Goal: Information Seeking & Learning: Check status

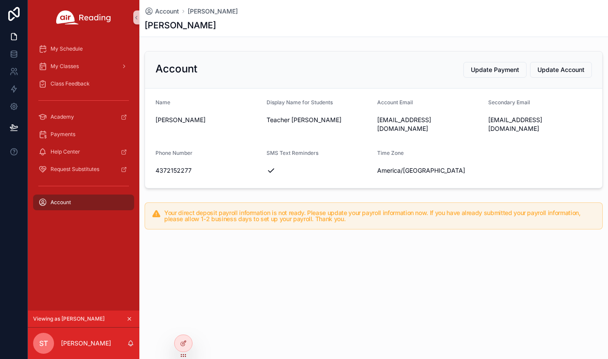
click at [130, 317] on icon "scrollable content" at bounding box center [129, 318] width 3 height 3
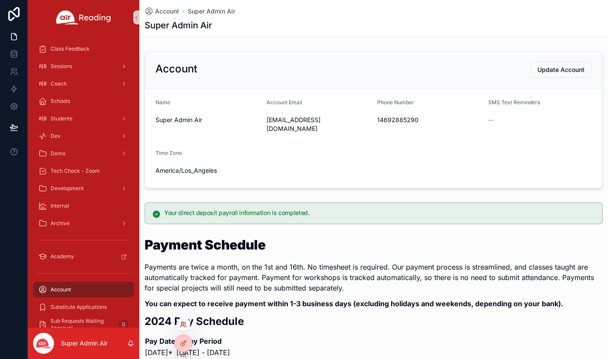
click at [184, 325] on icon at bounding box center [182, 326] width 3 height 2
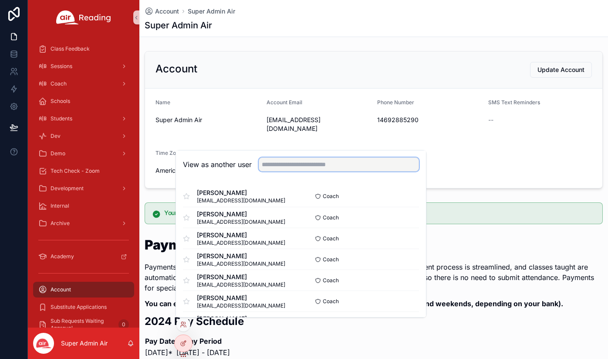
click at [288, 167] on input "text" at bounding box center [339, 164] width 160 height 14
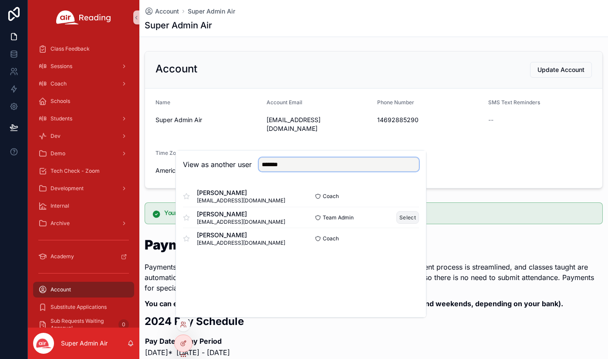
type input "*******"
click at [411, 217] on button "Select" at bounding box center [408, 217] width 23 height 13
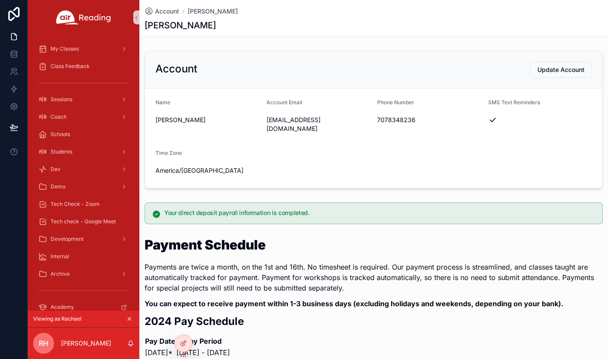
click at [130, 317] on icon "scrollable content" at bounding box center [129, 319] width 6 height 6
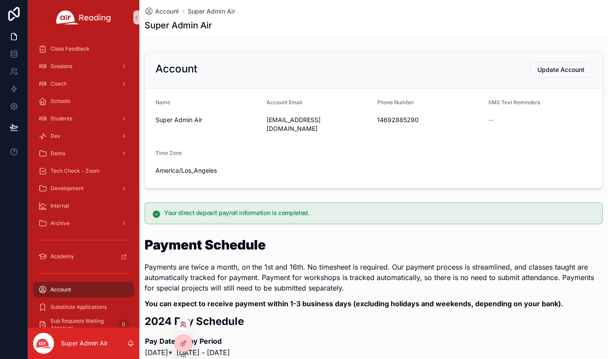
click at [183, 324] on icon at bounding box center [182, 323] width 2 height 2
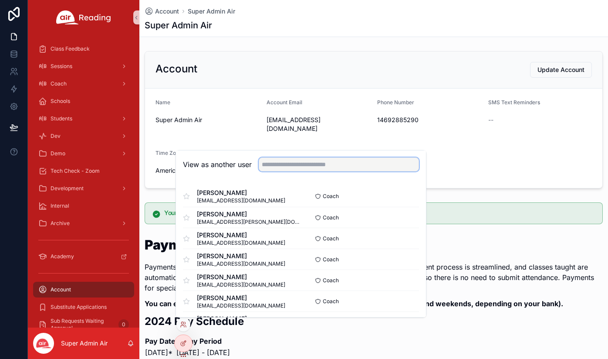
click at [302, 165] on input "text" at bounding box center [339, 164] width 160 height 14
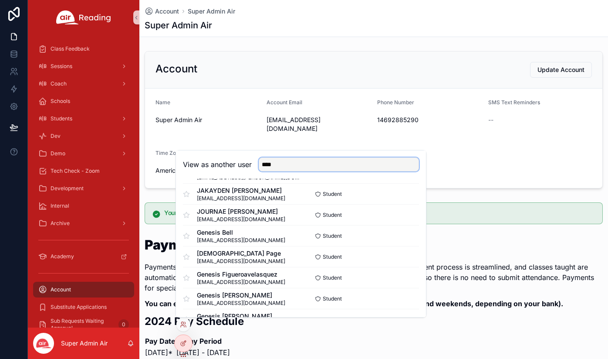
scroll to position [254, 0]
type input "**********"
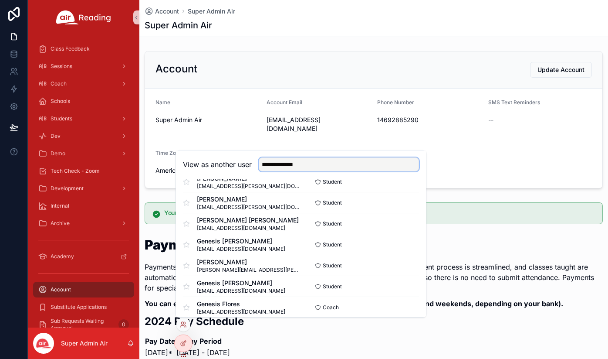
scroll to position [1334, 0]
drag, startPoint x: 307, startPoint y: 163, endPoint x: 260, endPoint y: 163, distance: 47.1
click at [260, 163] on input "**********" at bounding box center [339, 164] width 160 height 14
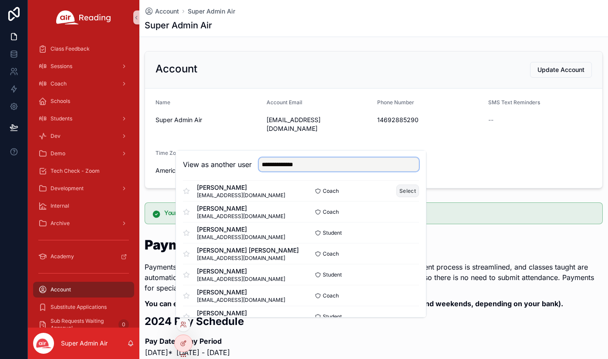
scroll to position [112, 0]
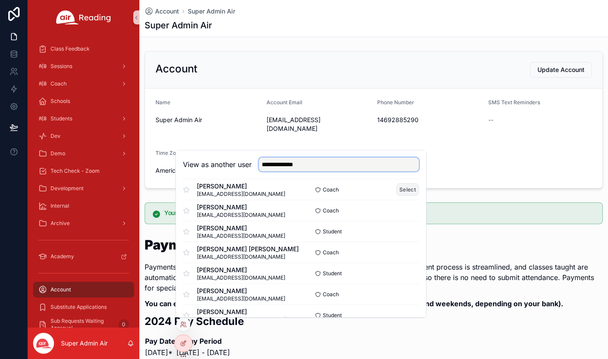
type input "**********"
click at [410, 190] on button "Select" at bounding box center [408, 189] width 23 height 13
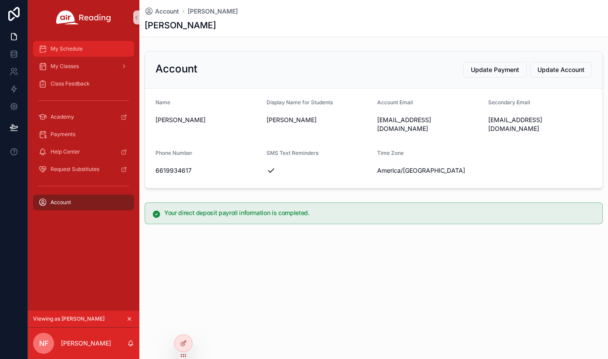
click at [71, 48] on span "My Schedule" at bounding box center [67, 48] width 32 height 7
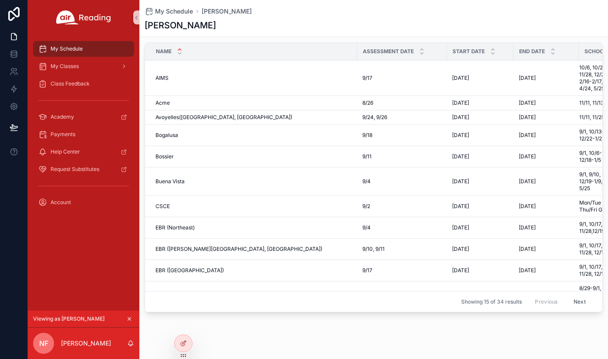
click at [580, 304] on button "Next" at bounding box center [580, 302] width 24 height 14
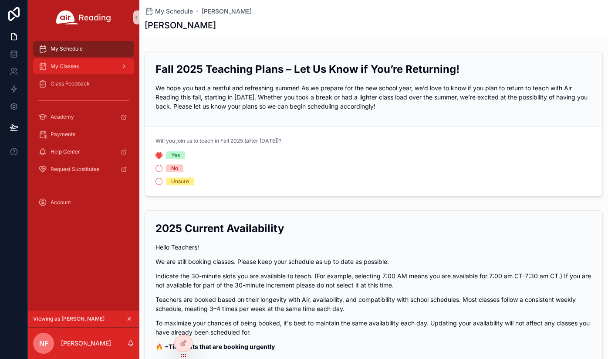
click at [78, 67] on span "My Classes" at bounding box center [65, 66] width 28 height 7
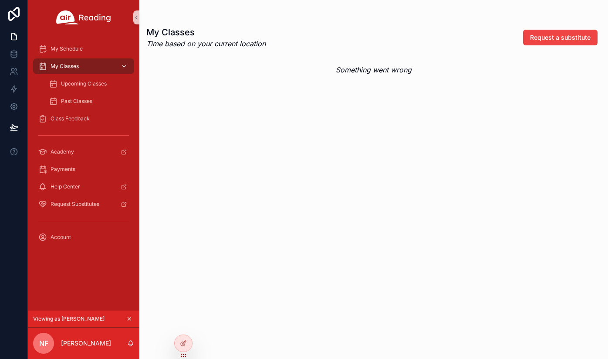
click at [75, 64] on span "My Classes" at bounding box center [65, 66] width 28 height 7
click at [92, 85] on span "Upcoming Classes" at bounding box center [84, 83] width 46 height 7
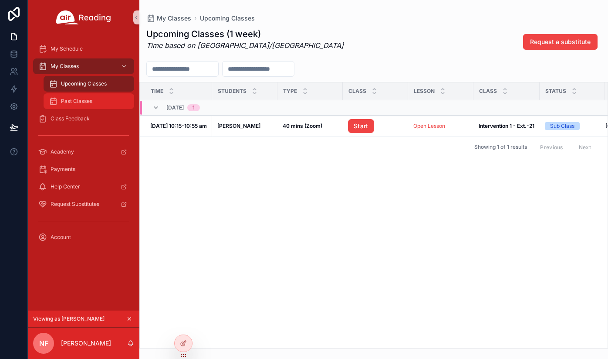
click at [95, 105] on div "Past Classes" at bounding box center [89, 101] width 80 height 14
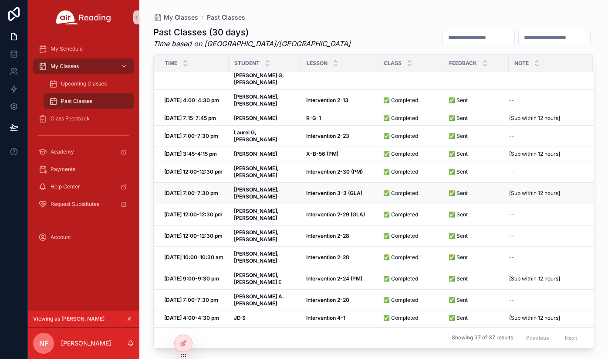
scroll to position [65, 0]
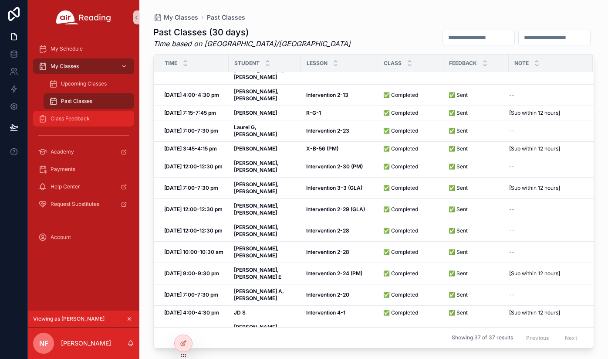
click at [74, 120] on span "Class Feedback" at bounding box center [70, 118] width 39 height 7
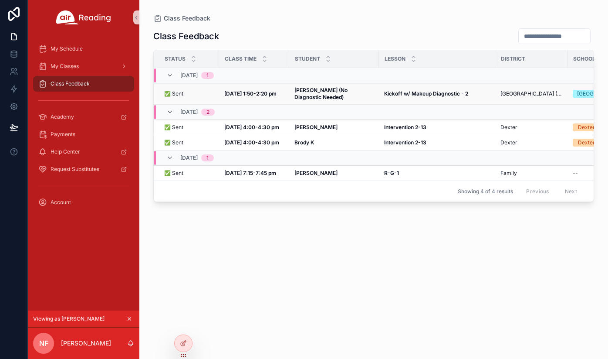
click at [433, 96] on strong "Kickoff w/ Makeup Diagnostic - 2" at bounding box center [426, 93] width 84 height 7
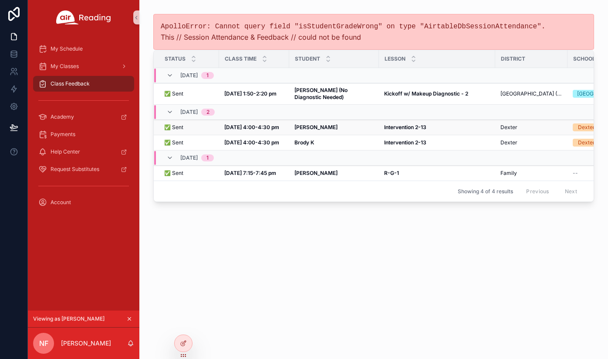
click at [408, 130] on strong "Intervention 2-13" at bounding box center [405, 127] width 42 height 7
click at [391, 174] on strong "R-G-1" at bounding box center [391, 173] width 15 height 7
click at [59, 206] on div "Account" at bounding box center [83, 202] width 91 height 14
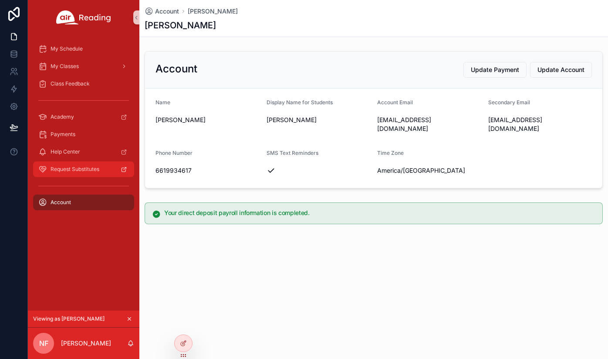
click at [65, 169] on span "Request Substitutes" at bounding box center [75, 169] width 49 height 7
click at [78, 149] on span "Help Center" at bounding box center [66, 151] width 30 height 7
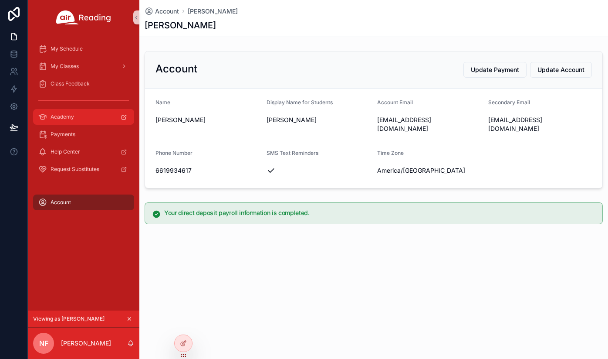
click at [100, 116] on div "Academy" at bounding box center [83, 117] width 91 height 14
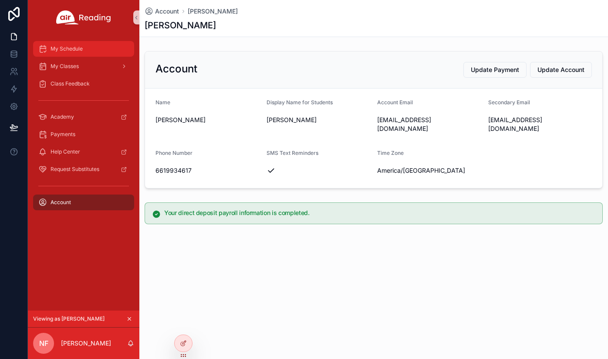
click at [100, 48] on div "My Schedule" at bounding box center [83, 49] width 91 height 14
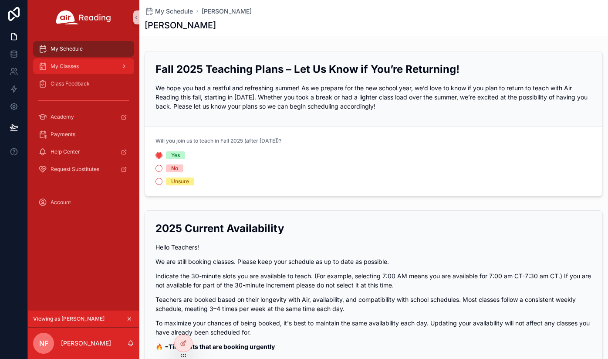
click at [86, 64] on div "My Classes" at bounding box center [83, 66] width 91 height 14
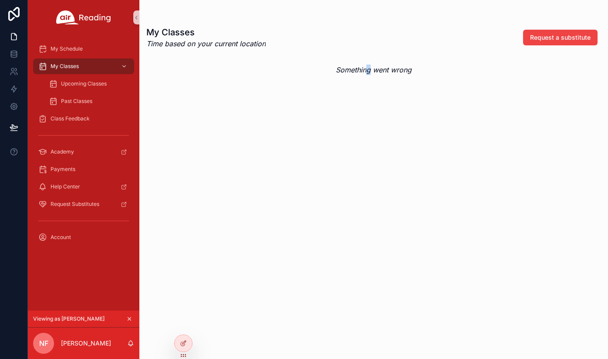
click at [369, 70] on em "Something went wrong" at bounding box center [374, 70] width 76 height 10
click at [185, 319] on div at bounding box center [184, 324] width 14 height 14
click at [185, 322] on icon at bounding box center [185, 323] width 1 height 2
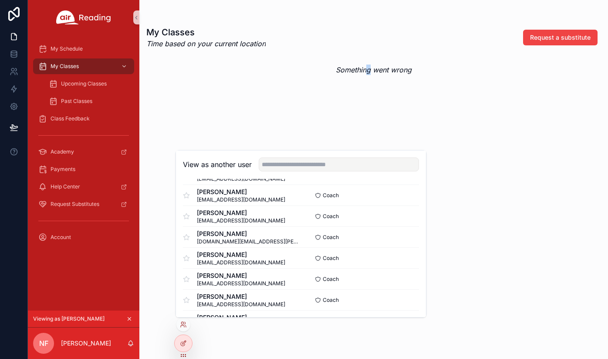
scroll to position [464, 0]
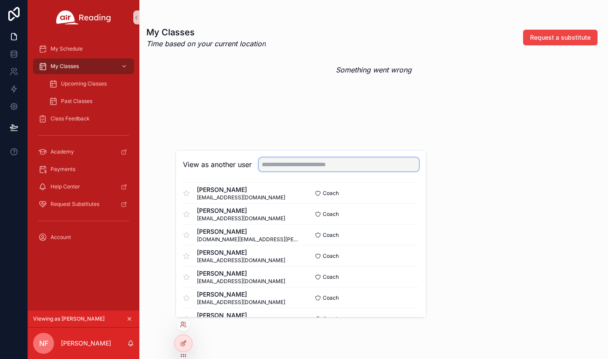
click at [311, 162] on input "text" at bounding box center [339, 164] width 160 height 14
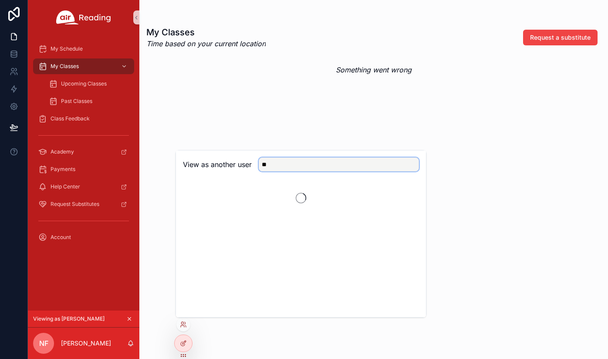
type input "*"
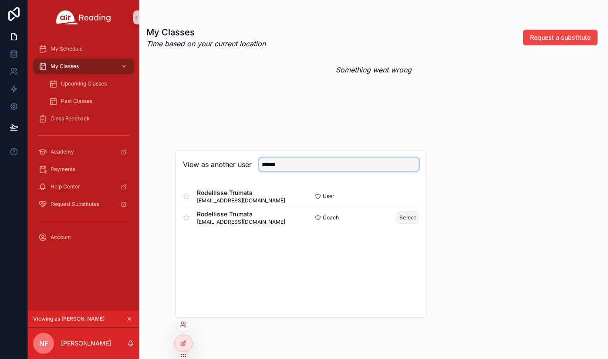
type input "******"
click at [408, 219] on button "Select" at bounding box center [408, 217] width 23 height 13
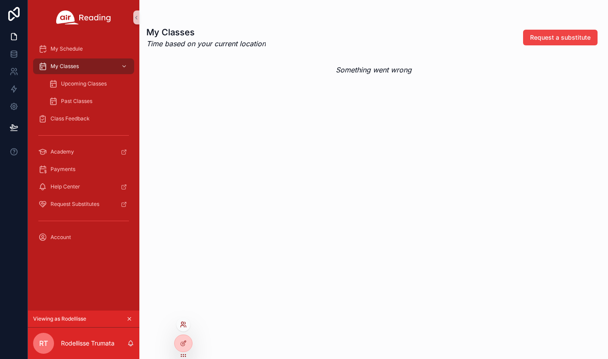
click at [184, 324] on icon at bounding box center [183, 324] width 7 height 7
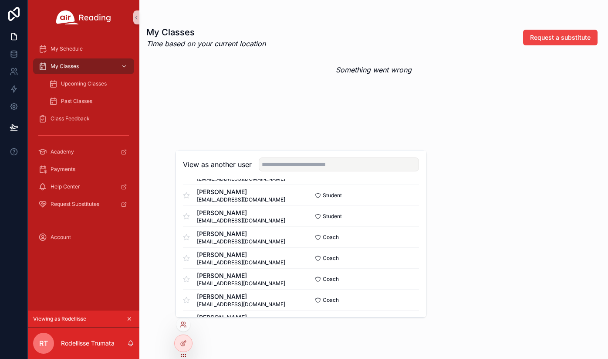
scroll to position [1156, 0]
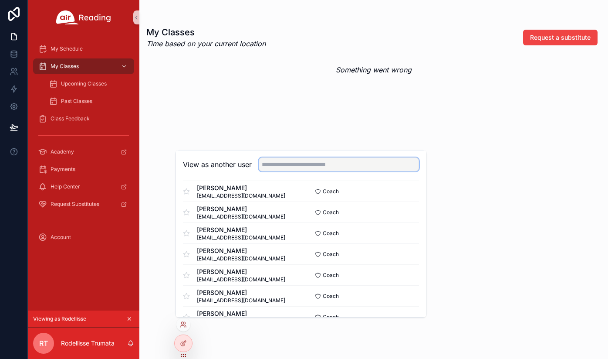
click at [296, 167] on input "text" at bounding box center [339, 164] width 160 height 14
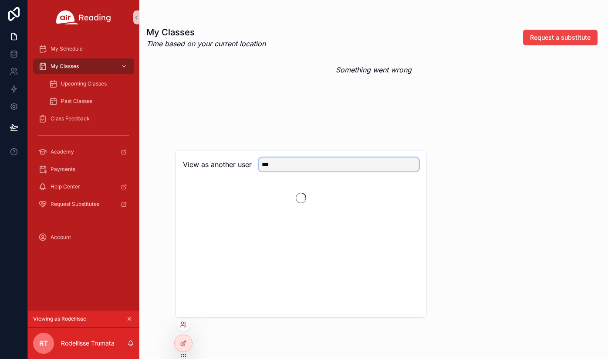
scroll to position [0, 0]
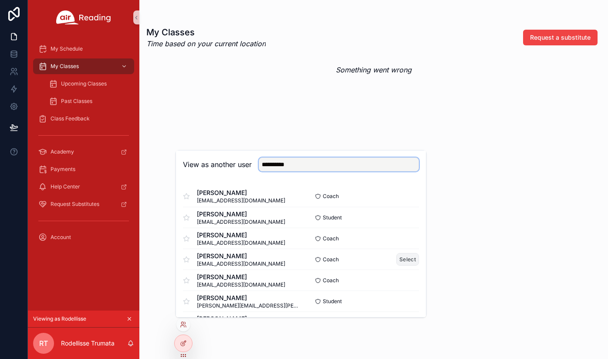
type input "**********"
click at [408, 261] on button "Select" at bounding box center [408, 259] width 23 height 13
